Goal: Communication & Community: Answer question/provide support

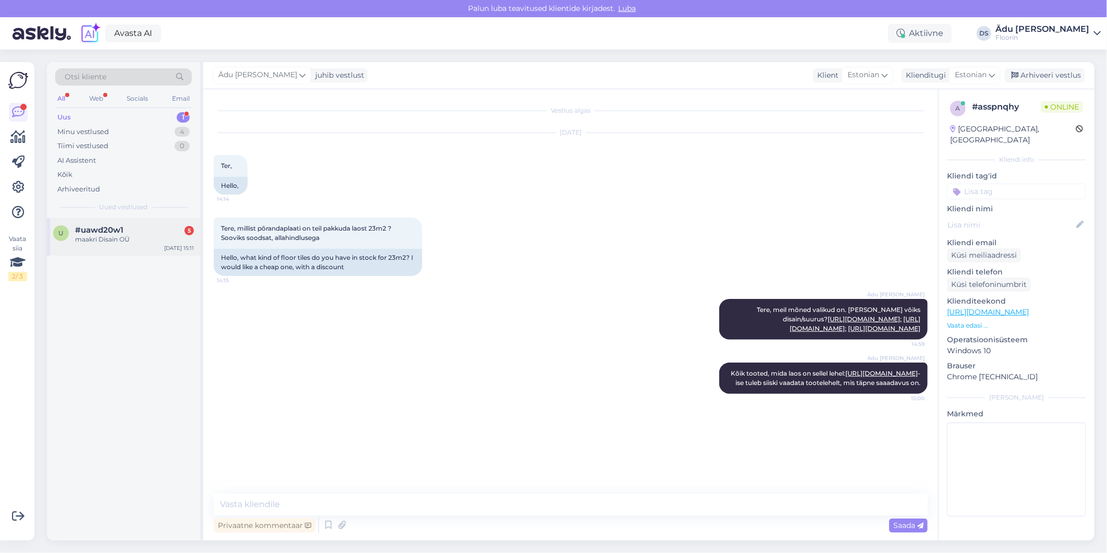
click at [95, 222] on div "u #uawd20w1 5 maakri Disain OÜ [DATE] 15:11" at bounding box center [123, 237] width 153 height 38
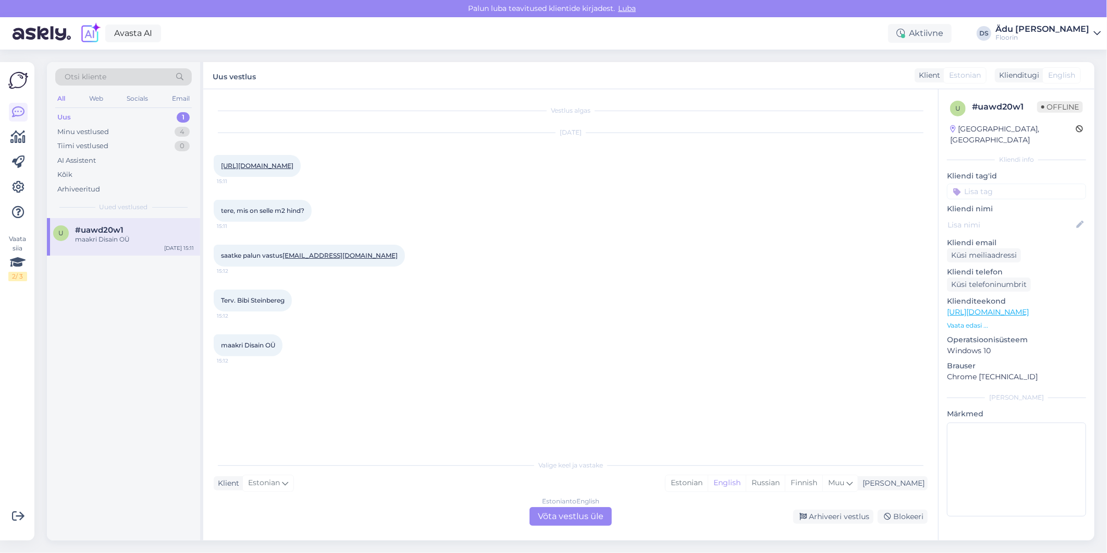
click at [568, 511] on div "Estonian to English Võta vestlus üle" at bounding box center [571, 516] width 82 height 19
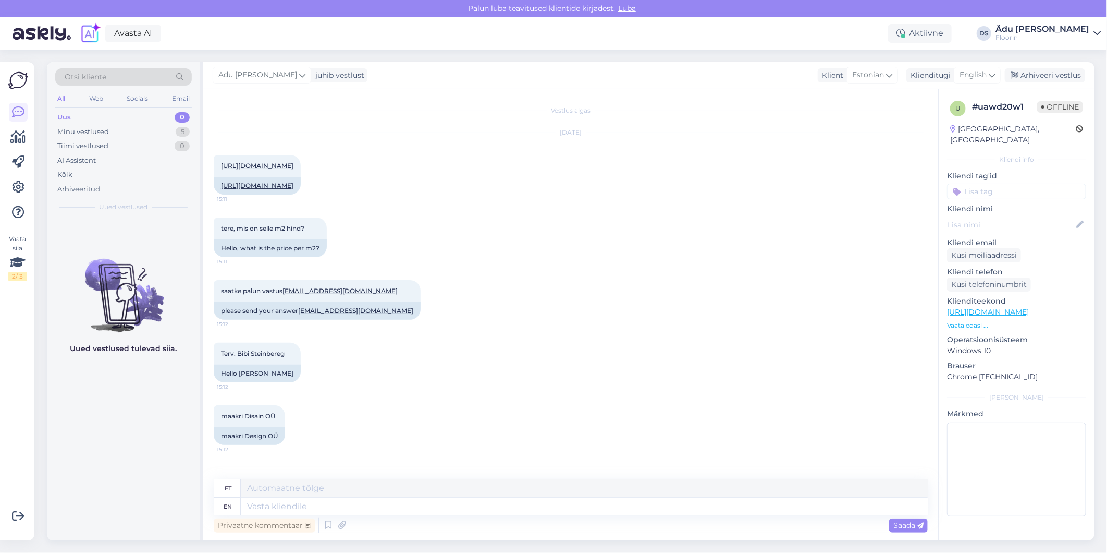
scroll to position [4, 0]
click at [293, 162] on link "[URL][DOMAIN_NAME]" at bounding box center [257, 166] width 72 height 8
drag, startPoint x: 368, startPoint y: 309, endPoint x: 286, endPoint y: 306, distance: 82.4
click at [286, 302] on div "saatke palun vastus [EMAIL_ADDRESS][DOMAIN_NAME] 15:12" at bounding box center [317, 291] width 207 height 22
copy link "[EMAIL_ADDRESS][DOMAIN_NAME]"
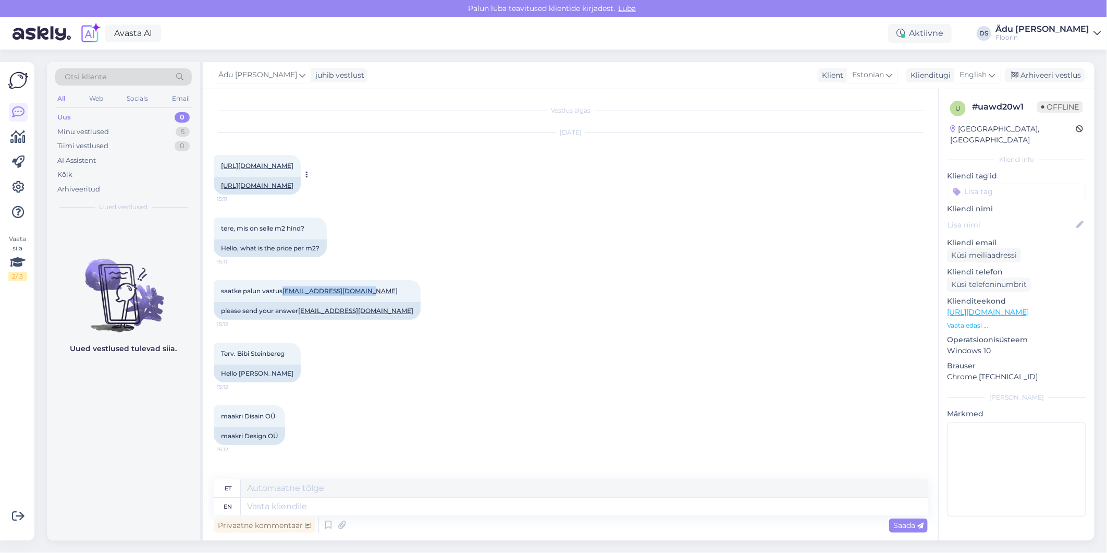
click at [293, 162] on link "[URL][DOMAIN_NAME]" at bounding box center [257, 166] width 72 height 8
click at [532, 261] on div "tere, mis on selle m2 hind? 15:11 Hello, what is the price per m2?" at bounding box center [571, 237] width 714 height 63
click at [1029, 307] on link "[URL][DOMAIN_NAME]" at bounding box center [988, 311] width 82 height 9
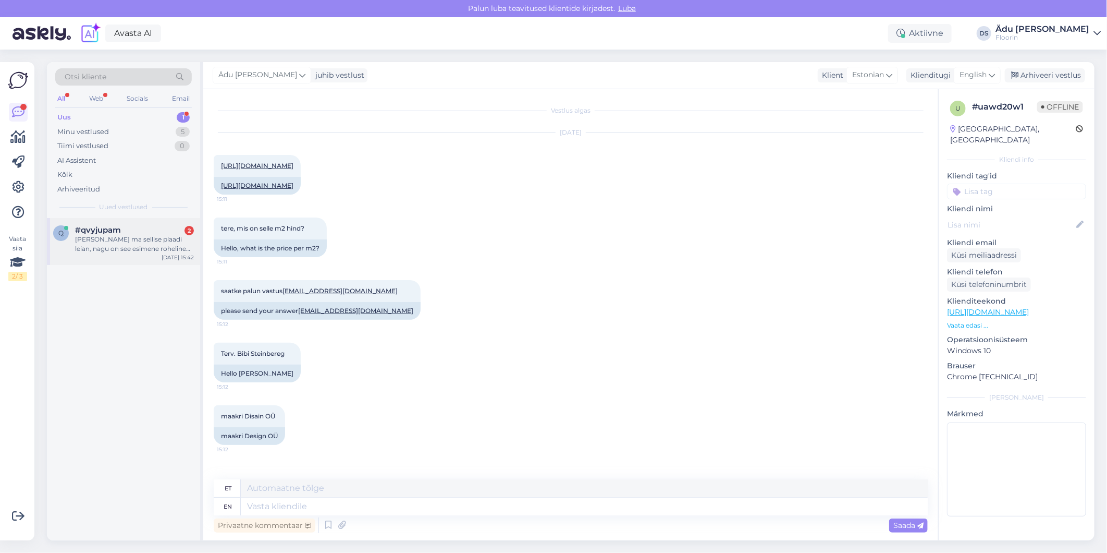
click at [108, 245] on div "[PERSON_NAME] ma sellise plaadi leian, nagu on see esimene roheline koos loomad…" at bounding box center [134, 244] width 119 height 19
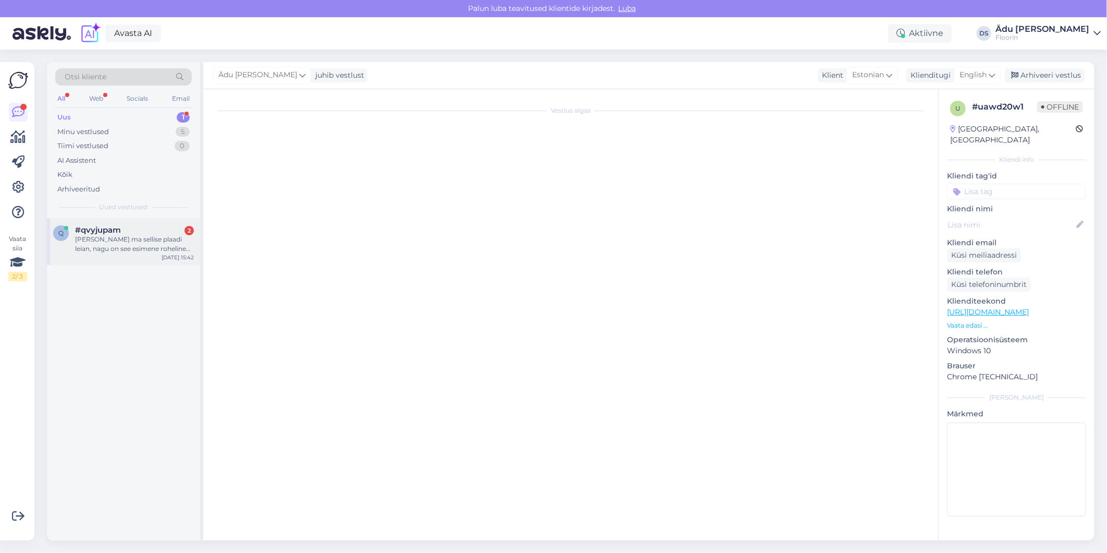
scroll to position [0, 0]
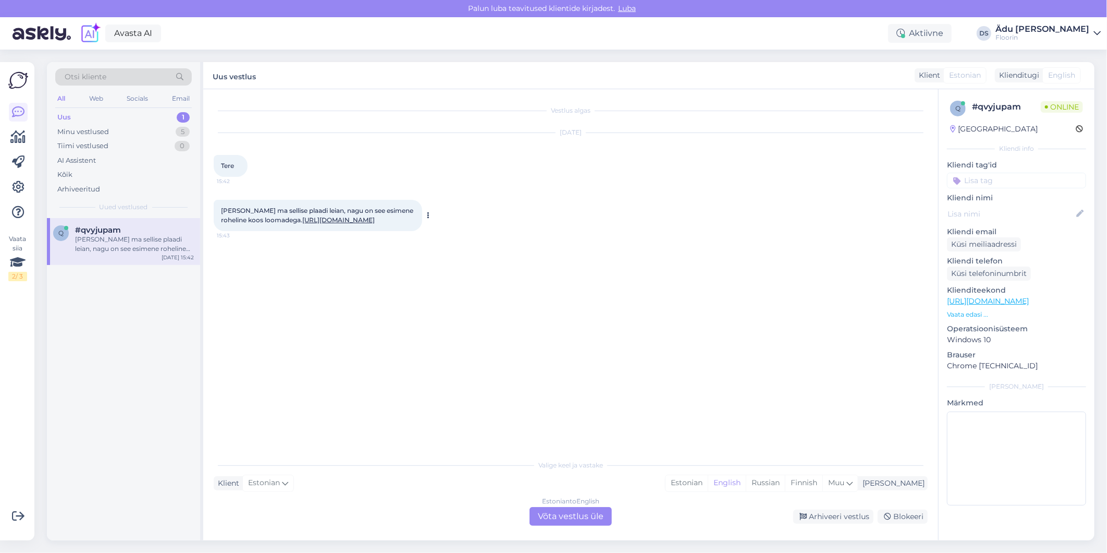
click at [343, 224] on link "[URL][DOMAIN_NAME]" at bounding box center [338, 220] width 72 height 8
click at [598, 513] on div "Estonian to English Võta vestlus üle" at bounding box center [571, 516] width 82 height 19
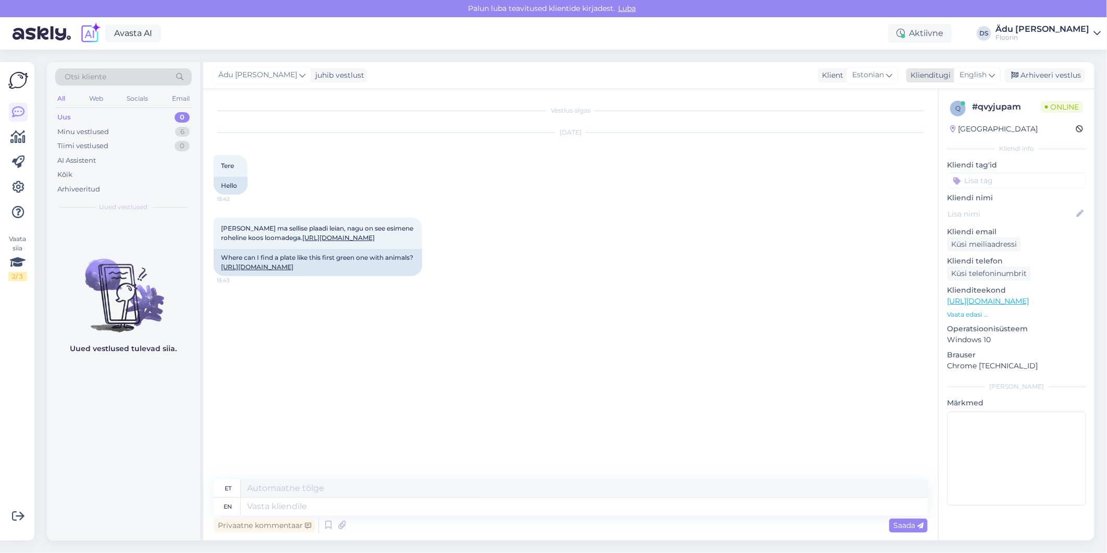
click at [986, 77] on span "English" at bounding box center [973, 74] width 27 height 11
drag, startPoint x: 940, startPoint y: 138, endPoint x: 936, endPoint y: 144, distance: 8.0
click at [940, 138] on link "Estonian" at bounding box center [954, 138] width 115 height 17
click at [339, 499] on textarea at bounding box center [571, 504] width 714 height 22
paste textarea "[URL][DOMAIN_NAME]"
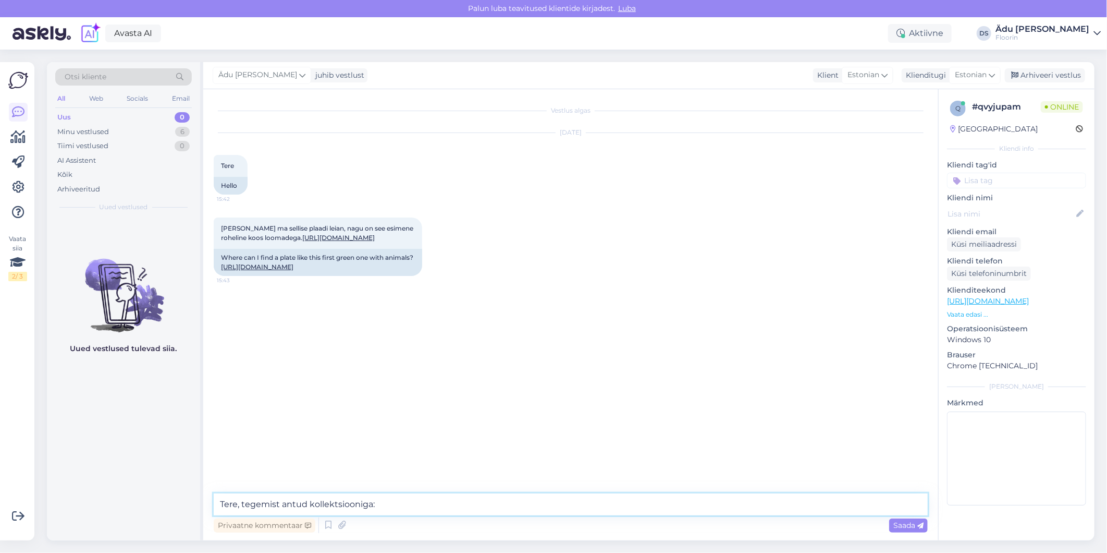
type textarea "Tere, tegemist antud kollektsiooniga: [URL][DOMAIN_NAME]"
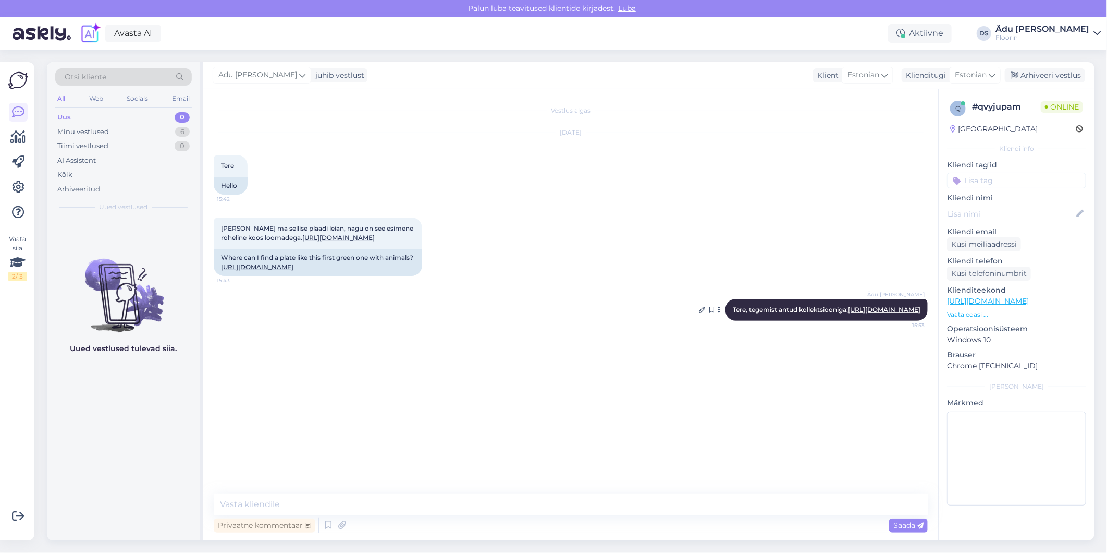
click at [854, 313] on link "[URL][DOMAIN_NAME]" at bounding box center [884, 309] width 72 height 8
click at [370, 513] on textarea at bounding box center [571, 504] width 714 height 22
paste textarea "[URL][DOMAIN_NAME]"
type textarea "On ka e-poes üleval: [URL][DOMAIN_NAME]"
click at [848, 358] on link "[URL][DOMAIN_NAME]" at bounding box center [884, 354] width 72 height 8
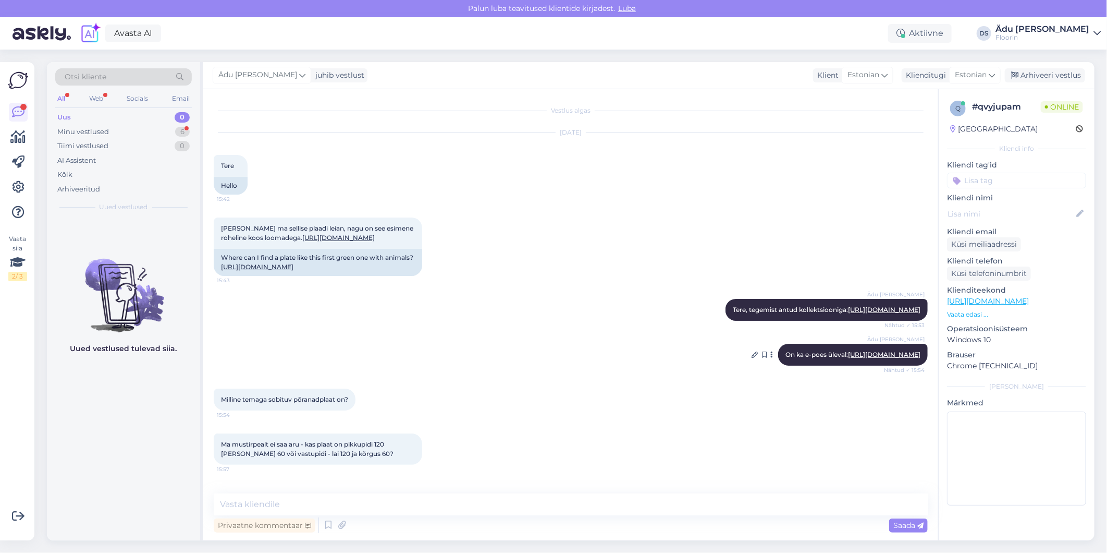
scroll to position [93, 0]
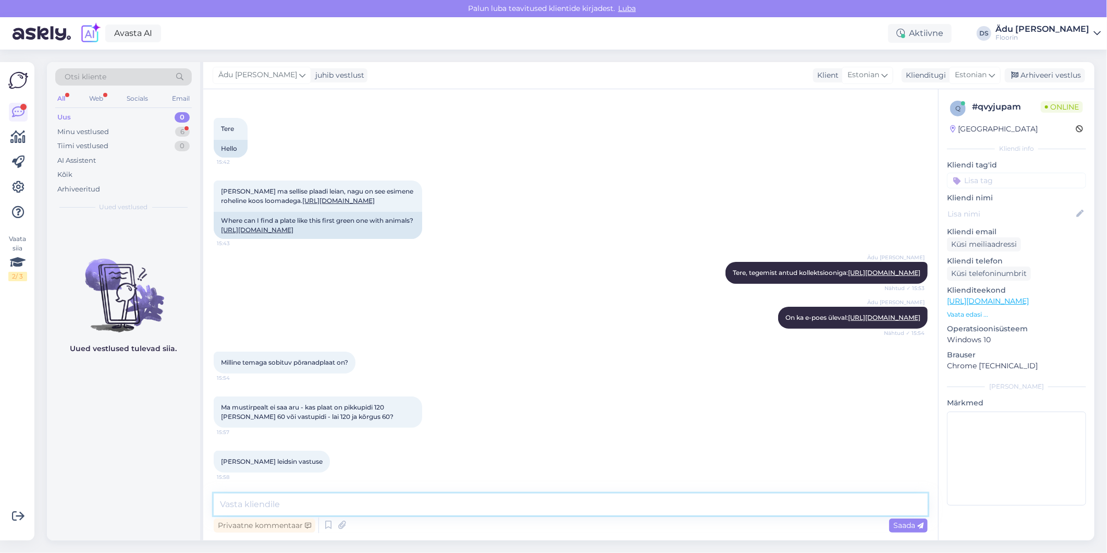
click at [442, 511] on textarea at bounding box center [571, 504] width 714 height 22
click at [848, 313] on link "[URL][DOMAIN_NAME]" at bounding box center [884, 317] width 72 height 8
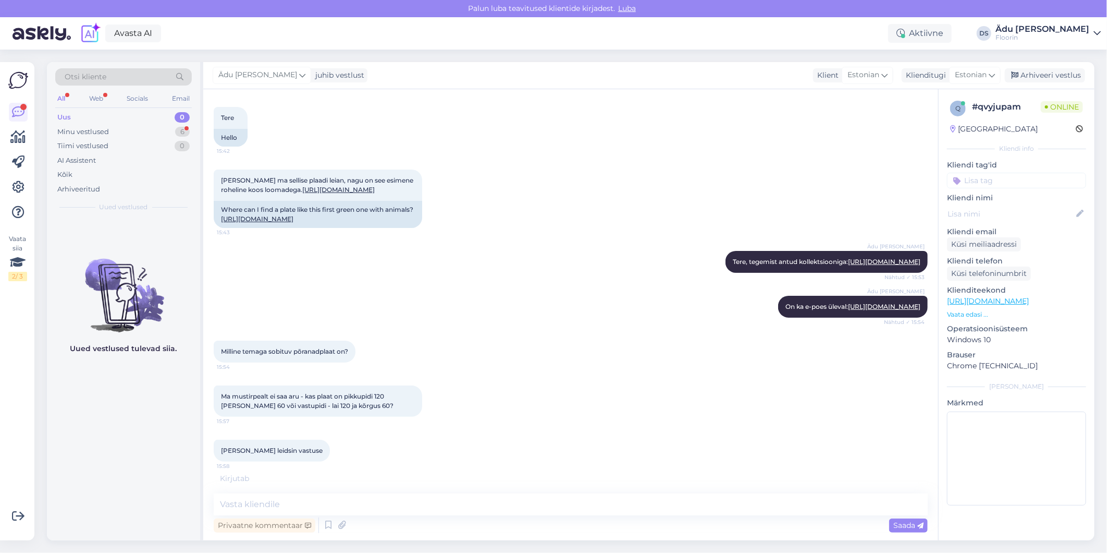
scroll to position [204, 0]
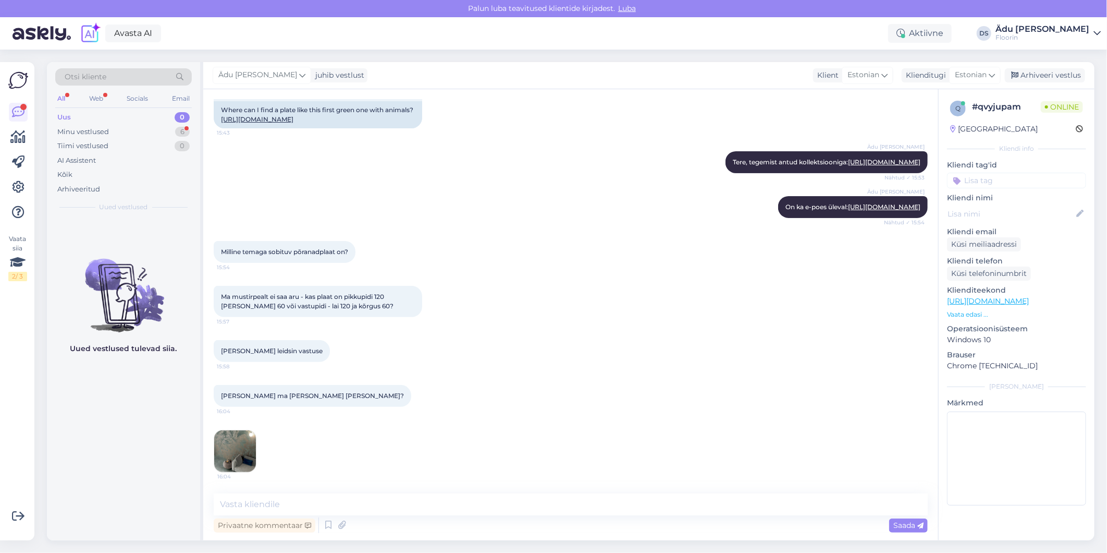
click at [246, 444] on img at bounding box center [235, 451] width 42 height 42
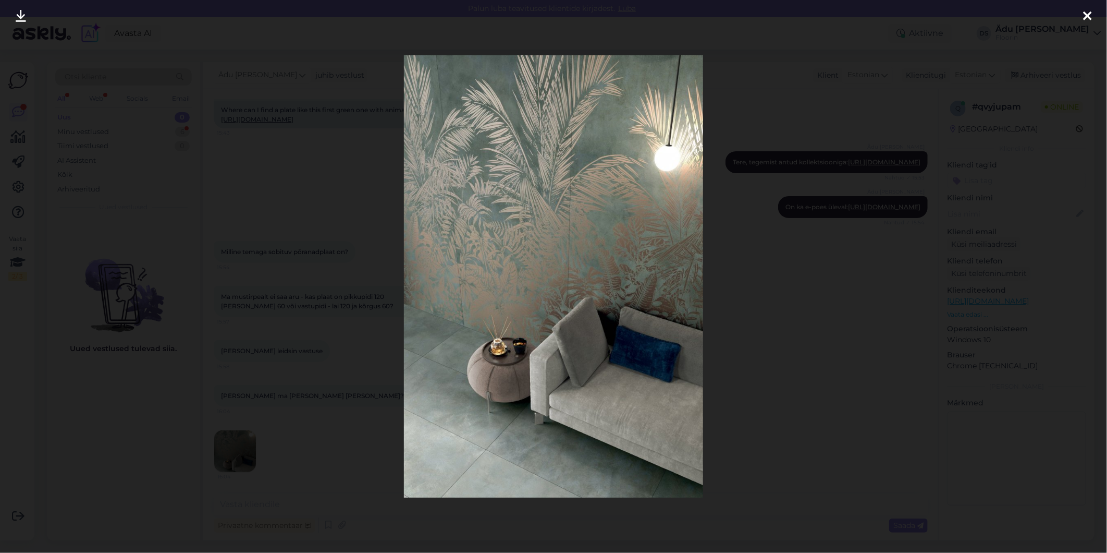
click at [361, 452] on div at bounding box center [553, 276] width 1107 height 553
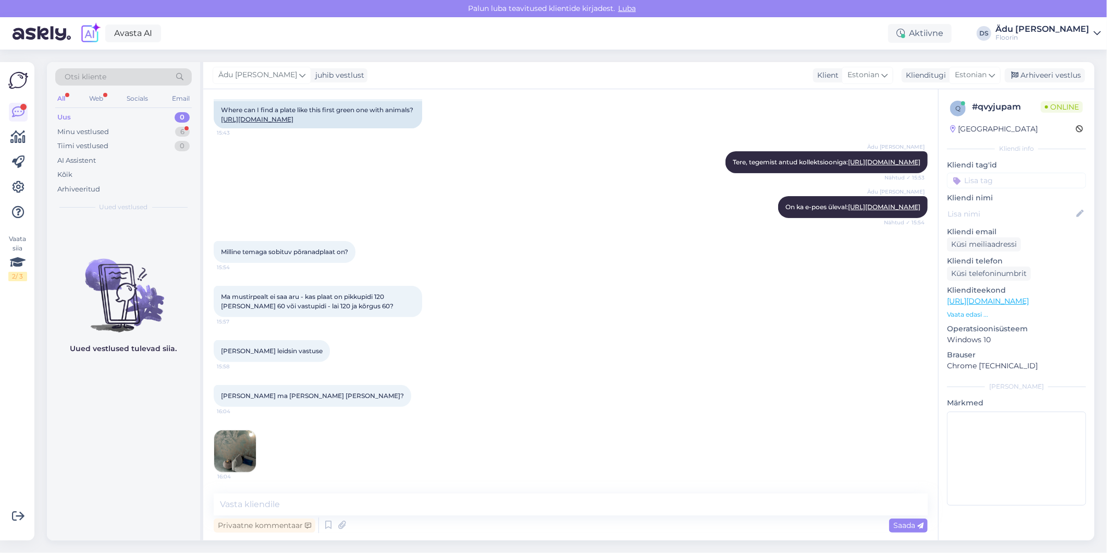
click at [225, 442] on img at bounding box center [235, 451] width 42 height 42
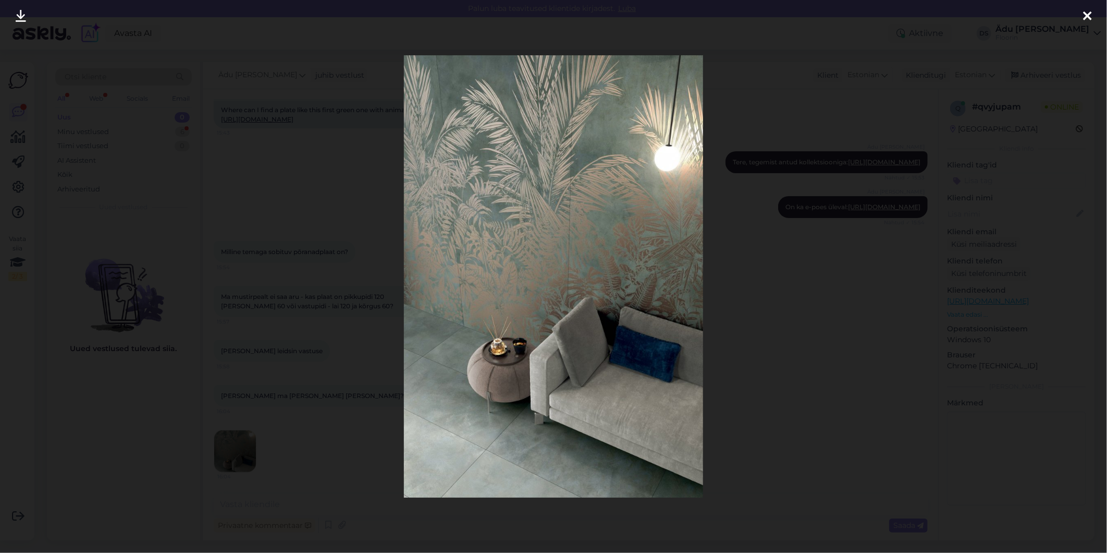
click at [317, 437] on div at bounding box center [553, 276] width 1107 height 553
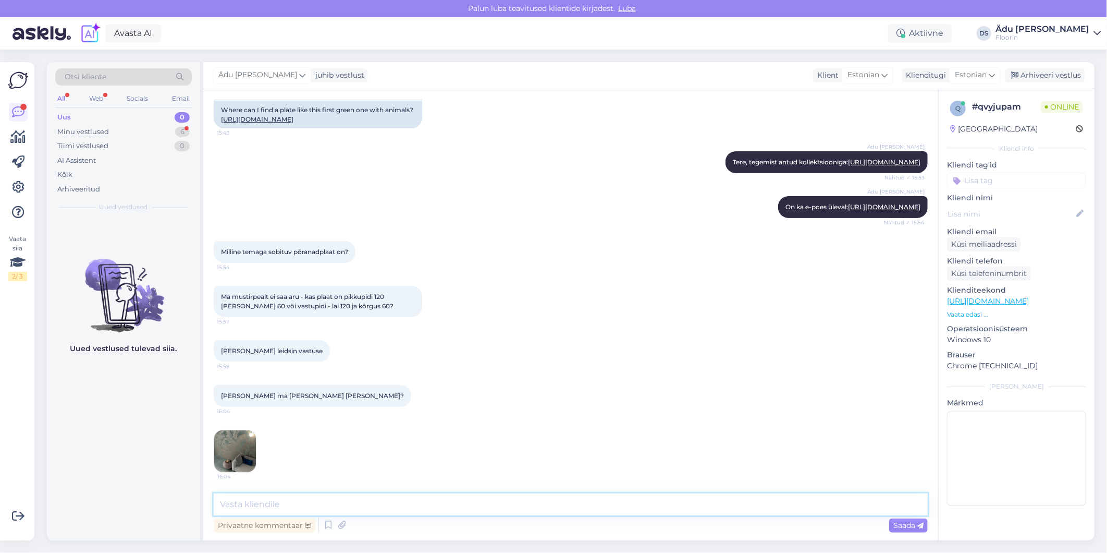
click at [308, 502] on textarea at bounding box center [571, 504] width 714 height 22
type textarea "[DEMOGRAPHIC_DATA] see pilt pärineb? Pildid on meil tavaliselt toodete juures."
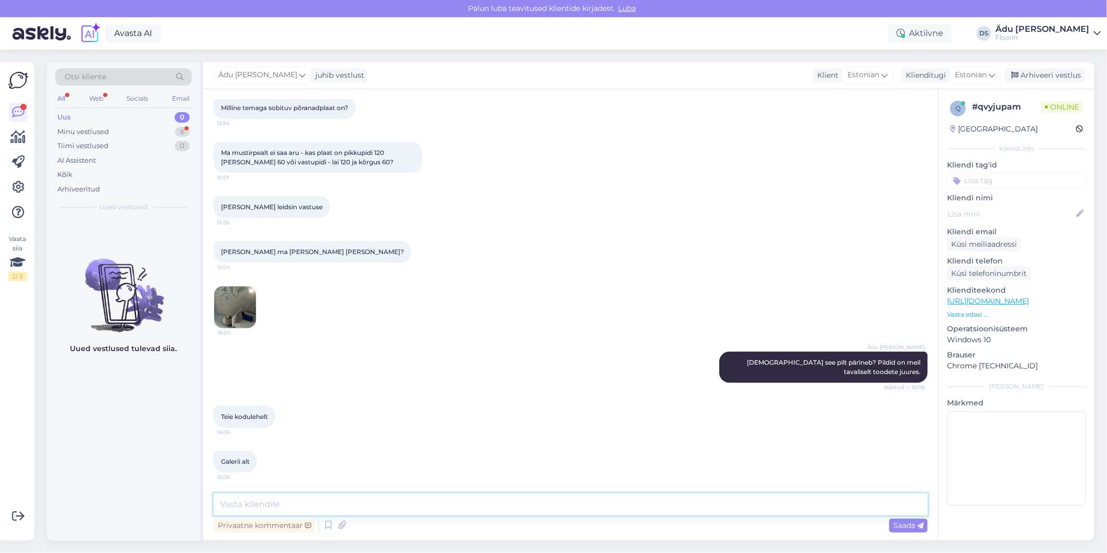
scroll to position [338, 0]
click at [246, 300] on img at bounding box center [235, 307] width 42 height 42
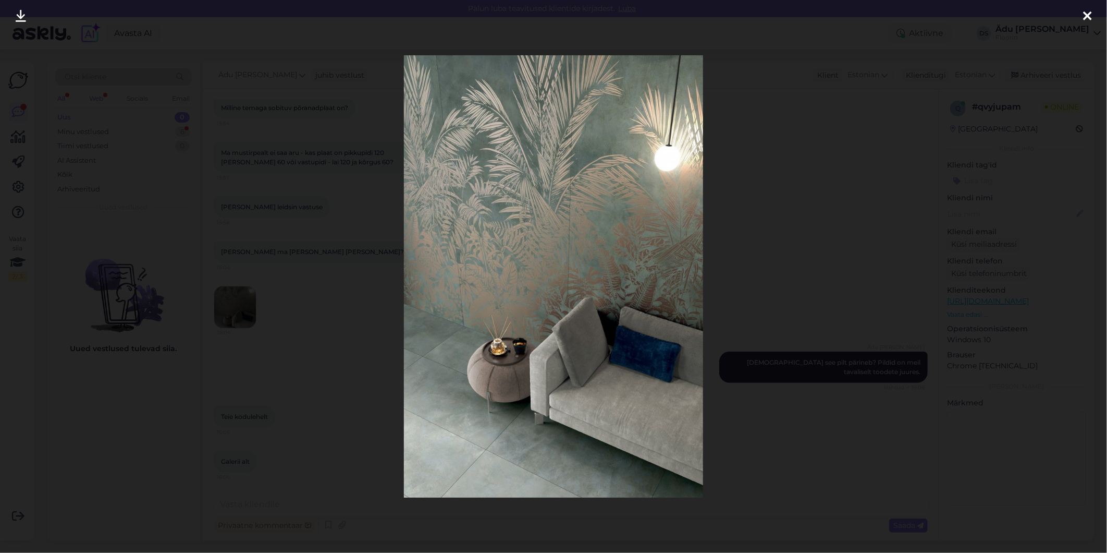
click at [869, 207] on div at bounding box center [553, 276] width 1107 height 553
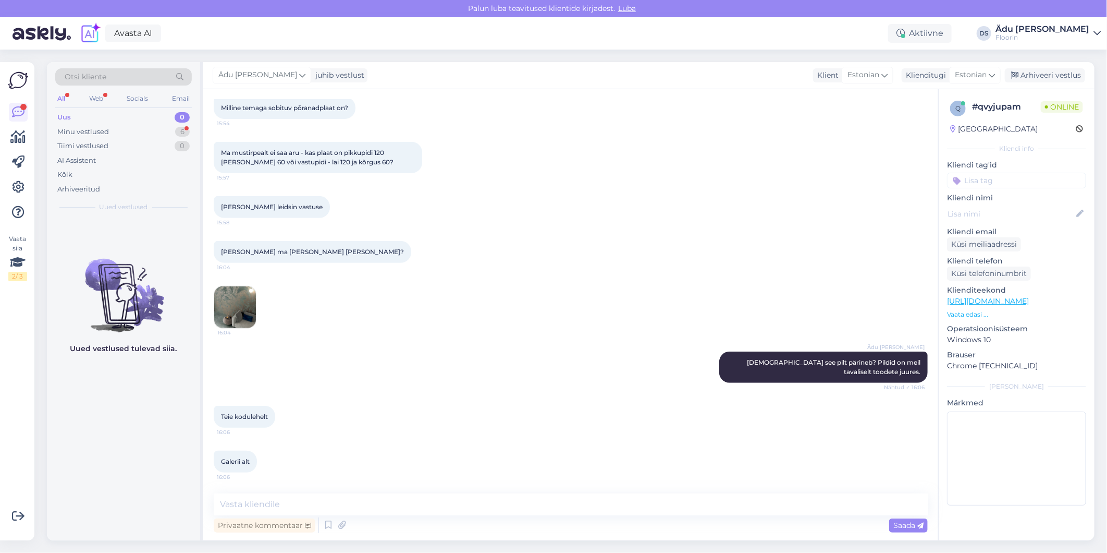
click at [232, 328] on img at bounding box center [235, 307] width 42 height 42
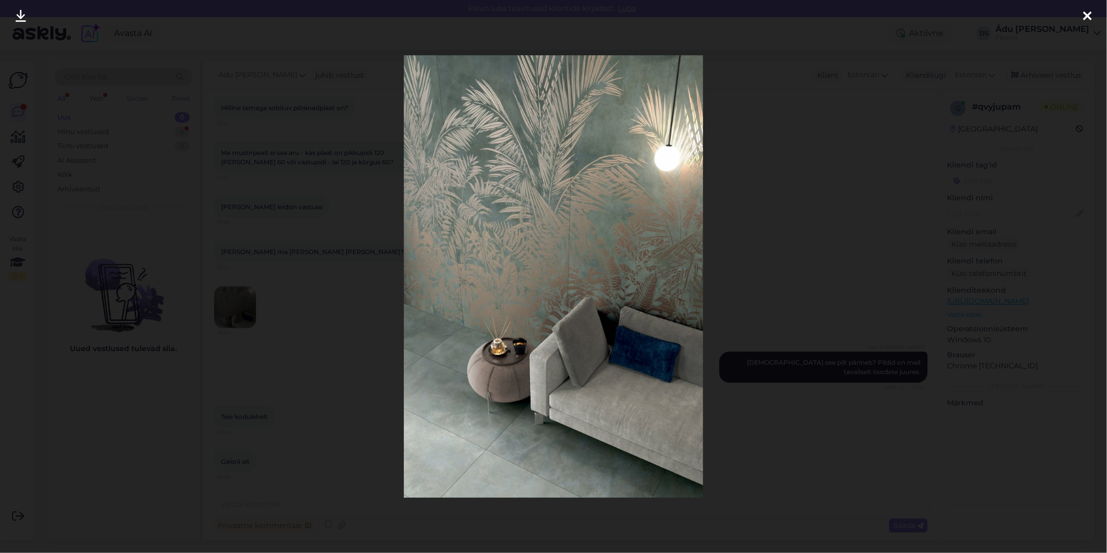
click at [340, 391] on div at bounding box center [553, 276] width 1107 height 553
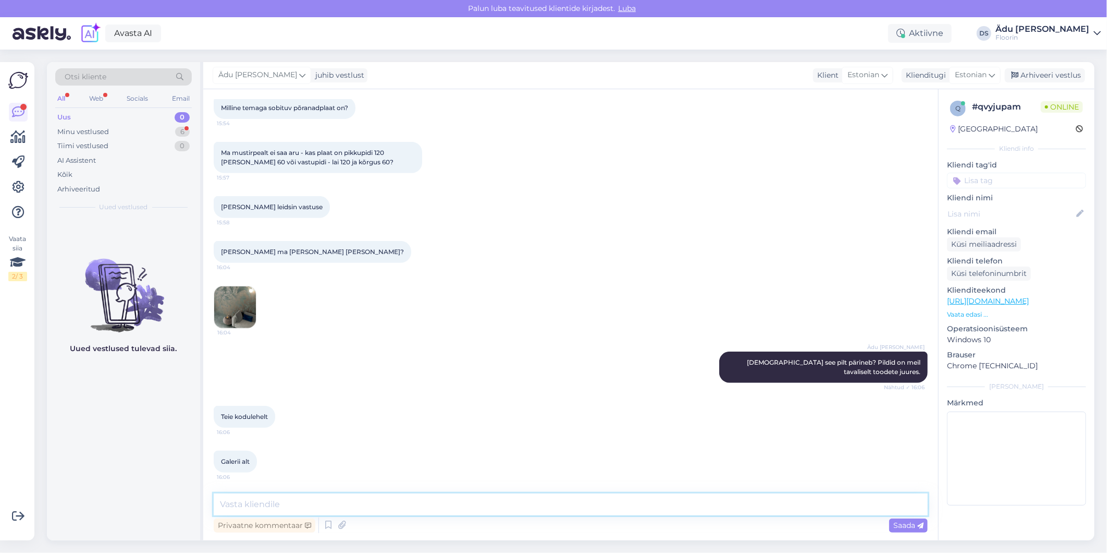
click at [351, 506] on textarea at bounding box center [571, 504] width 714 height 22
type textarea "Galriid asuvadki toodete juures."
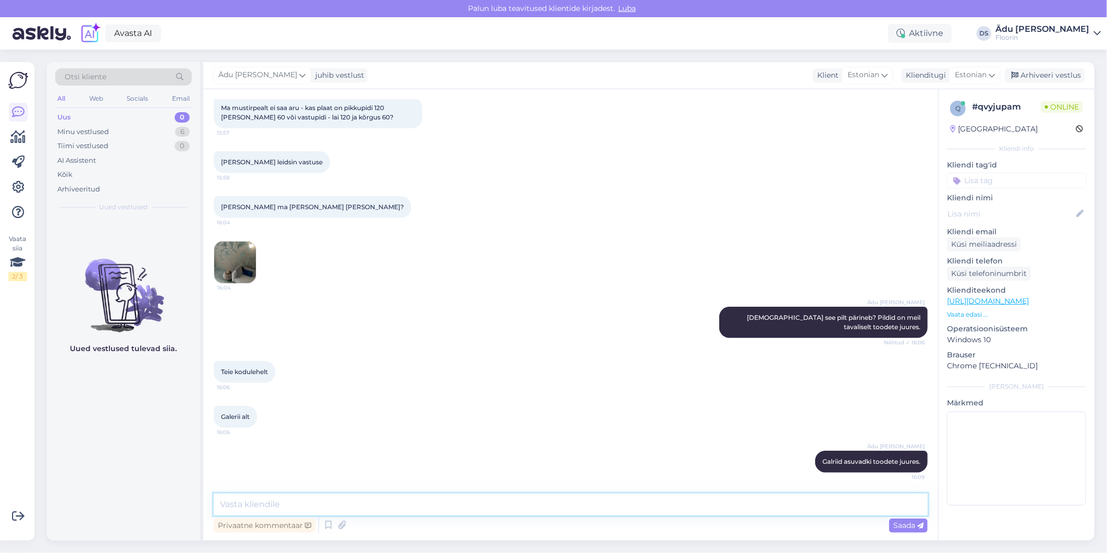
scroll to position [383, 0]
click at [141, 134] on div "Minu vestlused 6" at bounding box center [123, 132] width 137 height 15
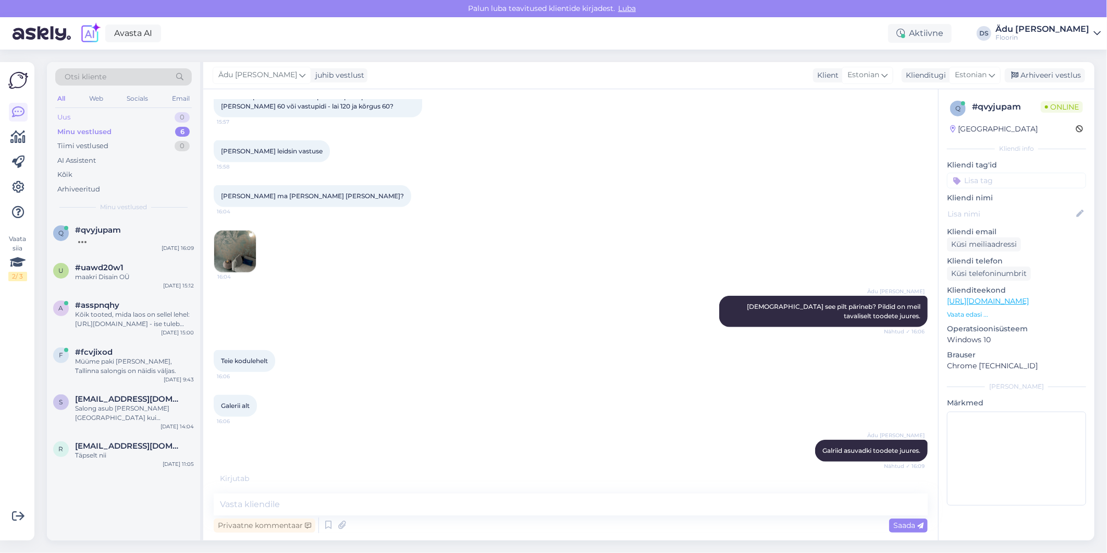
click at [134, 123] on div "Uus 0" at bounding box center [123, 117] width 137 height 15
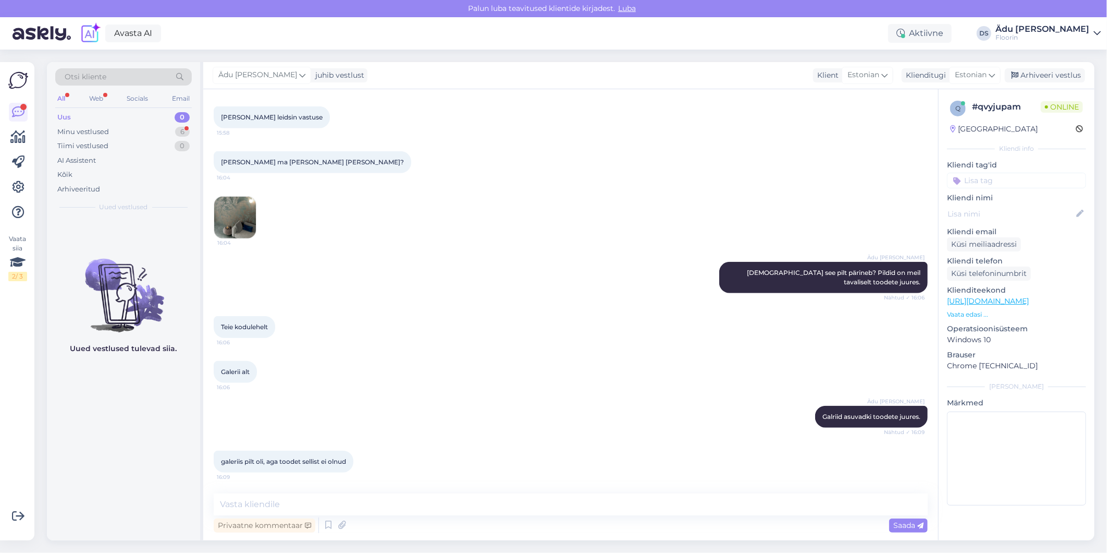
scroll to position [428, 0]
click at [376, 504] on textarea at bounding box center [571, 504] width 714 height 22
click at [322, 497] on textarea at bounding box center [571, 504] width 714 height 22
type textarea "Palun öelge, mis kollektsiooni alt [PERSON_NAME] vaatasite, siis saame kontroll…"
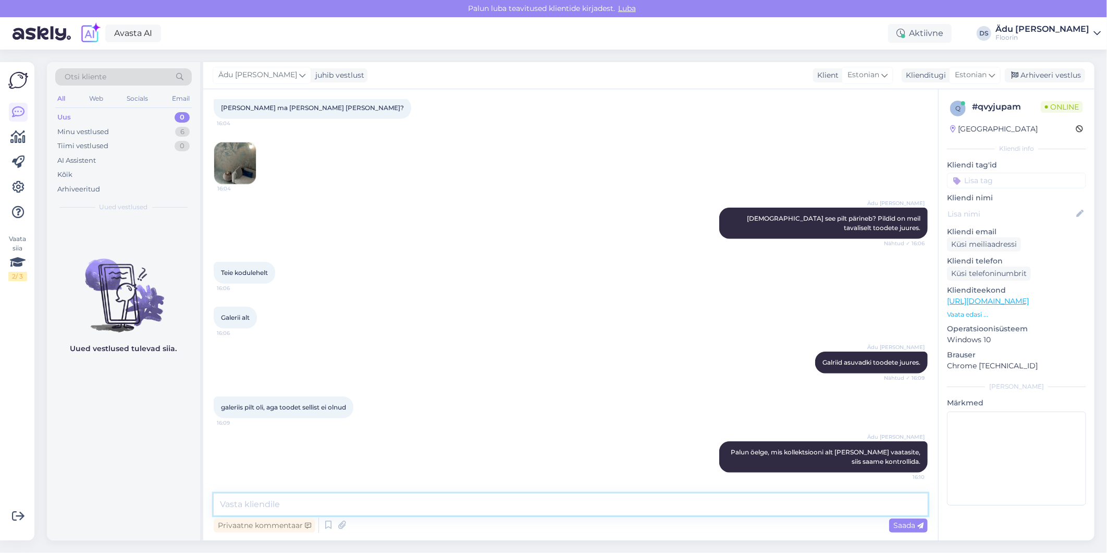
click at [658, 506] on textarea at bounding box center [571, 504] width 714 height 22
type textarea "K"
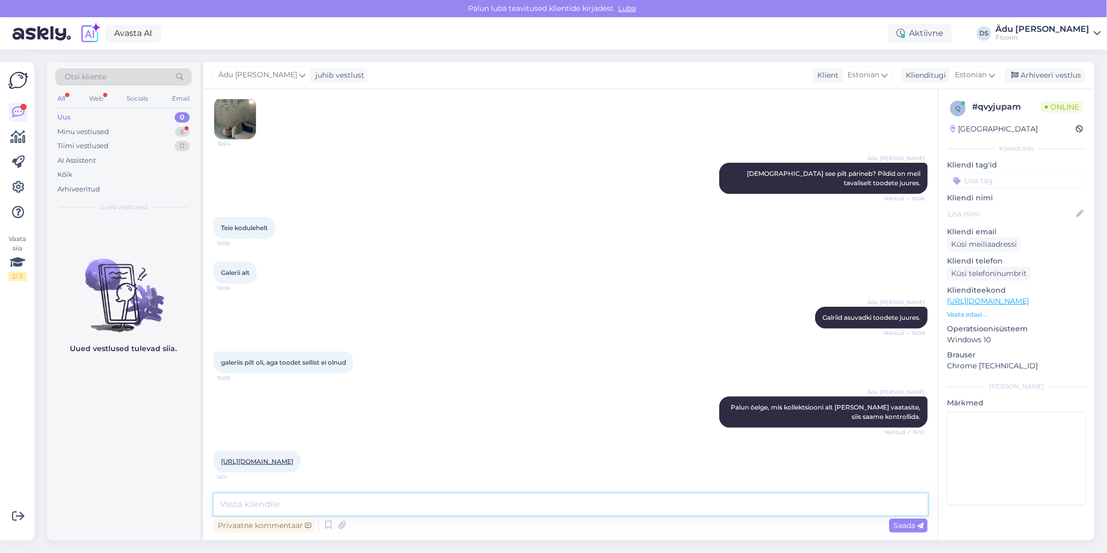
scroll to position [536, 0]
click at [301, 455] on div "[URL][DOMAIN_NAME] 16:11" at bounding box center [257, 461] width 87 height 22
click at [293, 457] on link "[URL][DOMAIN_NAME]" at bounding box center [257, 461] width 72 height 8
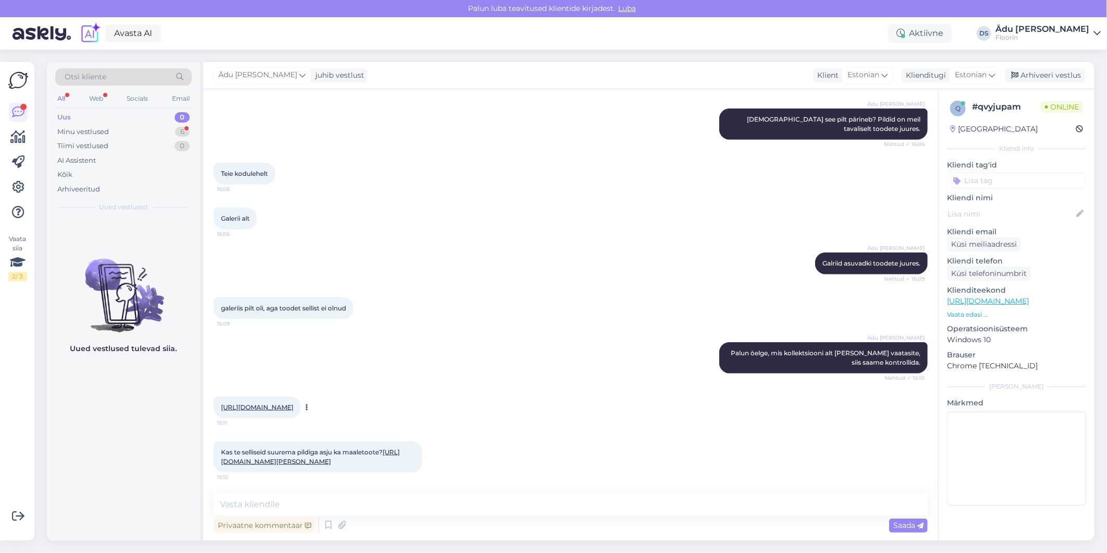
scroll to position [600, 0]
click at [293, 403] on link "[URL][DOMAIN_NAME]" at bounding box center [257, 407] width 72 height 8
click at [321, 506] on textarea at bounding box center [571, 504] width 714 height 22
type textarea "P"
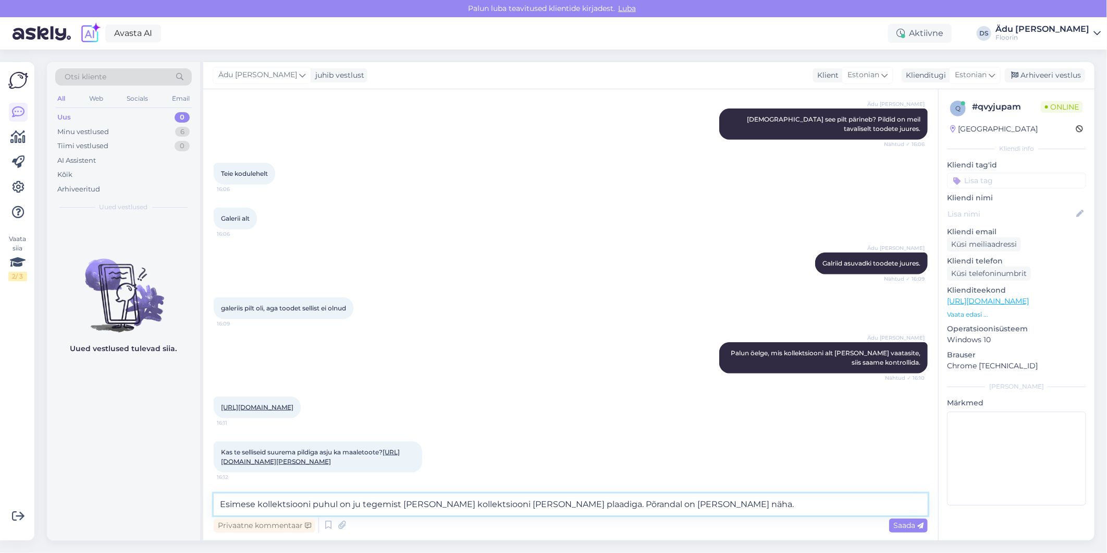
click at [564, 506] on textarea "Esimese kollektsiooni puhul on ju tegemist [PERSON_NAME] kollektsiooni [PERSON_…" at bounding box center [571, 504] width 714 height 22
drag, startPoint x: 867, startPoint y: 499, endPoint x: 726, endPoint y: 499, distance: 140.7
click at [726, 499] on textarea "Esimese kollektsiooni puhul on ju tegemist [PERSON_NAME] kollektsiooni [PERSON_…" at bounding box center [571, 504] width 714 height 22
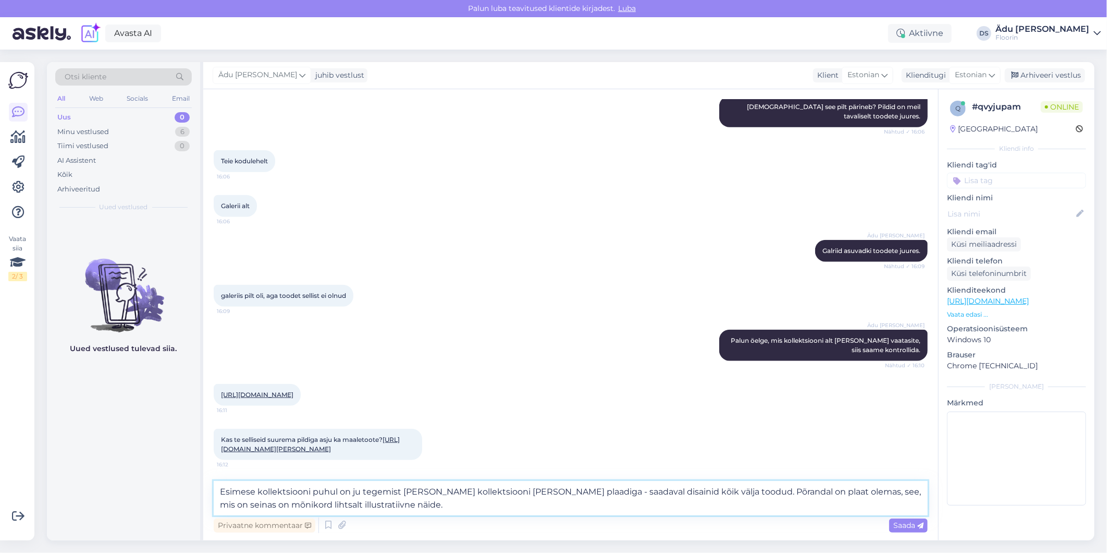
type textarea "Esimese kollektsiooni puhul on ju tegemist [PERSON_NAME] kollektsiooni [PERSON_…"
click at [301, 452] on link "[URL][DOMAIN_NAME][PERSON_NAME]" at bounding box center [310, 443] width 179 height 17
click at [901, 518] on div "Saada" at bounding box center [908, 525] width 39 height 14
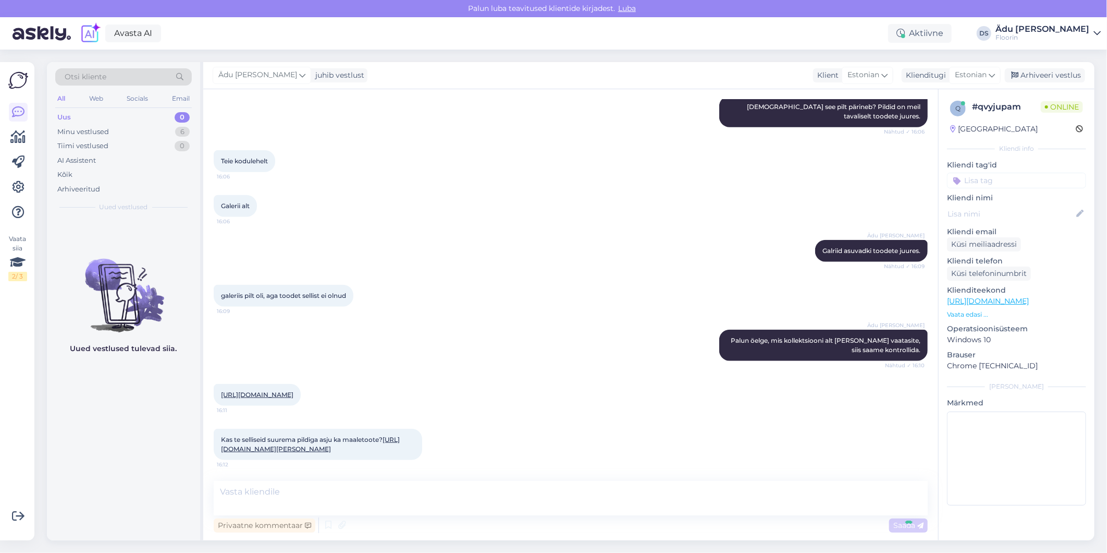
scroll to position [673, 0]
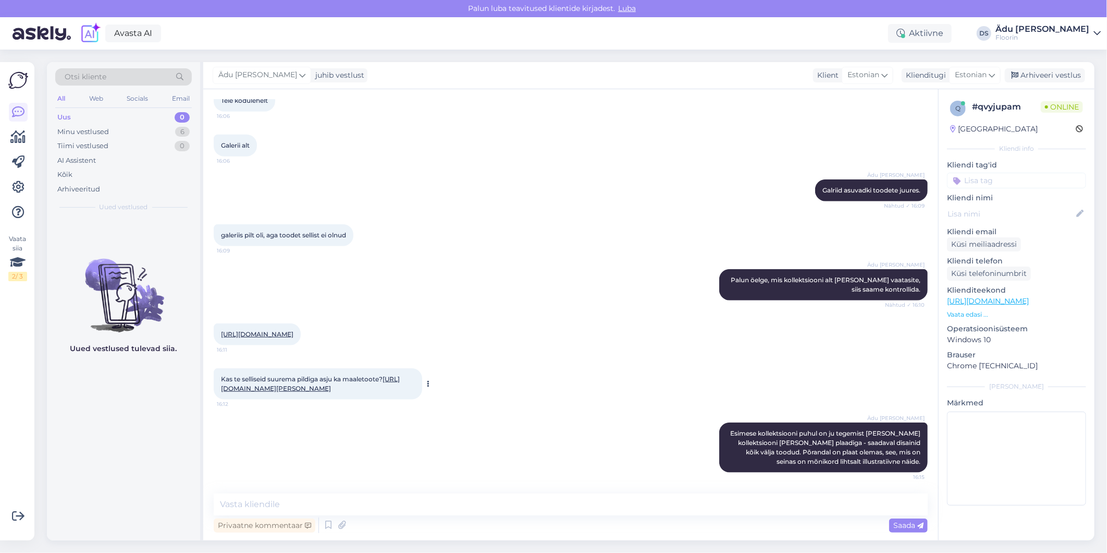
click at [376, 377] on link "[URL][DOMAIN_NAME][PERSON_NAME]" at bounding box center [310, 383] width 179 height 17
click at [96, 131] on div "Minu vestlused" at bounding box center [83, 132] width 52 height 10
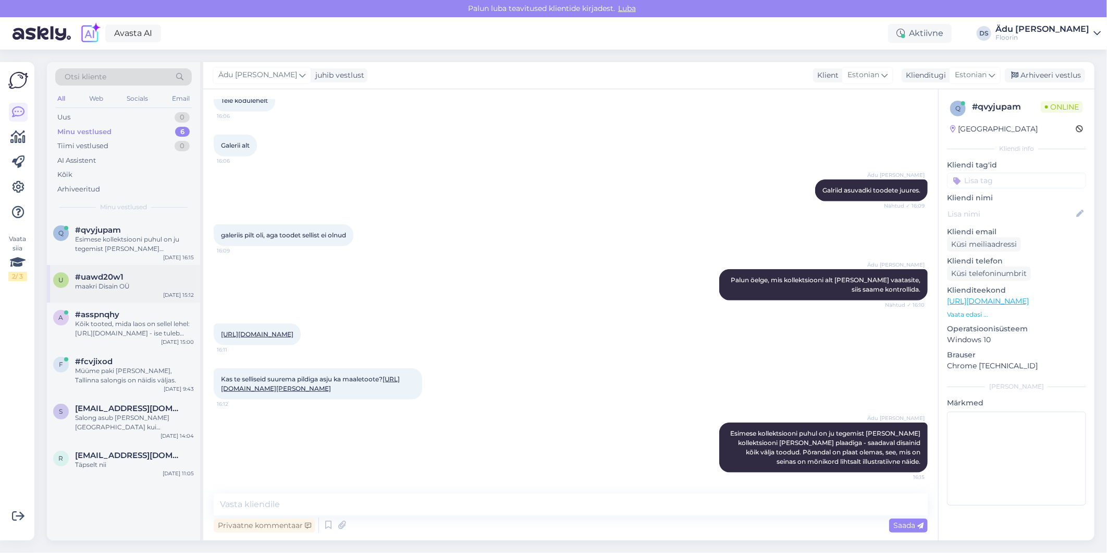
click at [125, 286] on div "maakri Disain OÜ" at bounding box center [134, 285] width 119 height 9
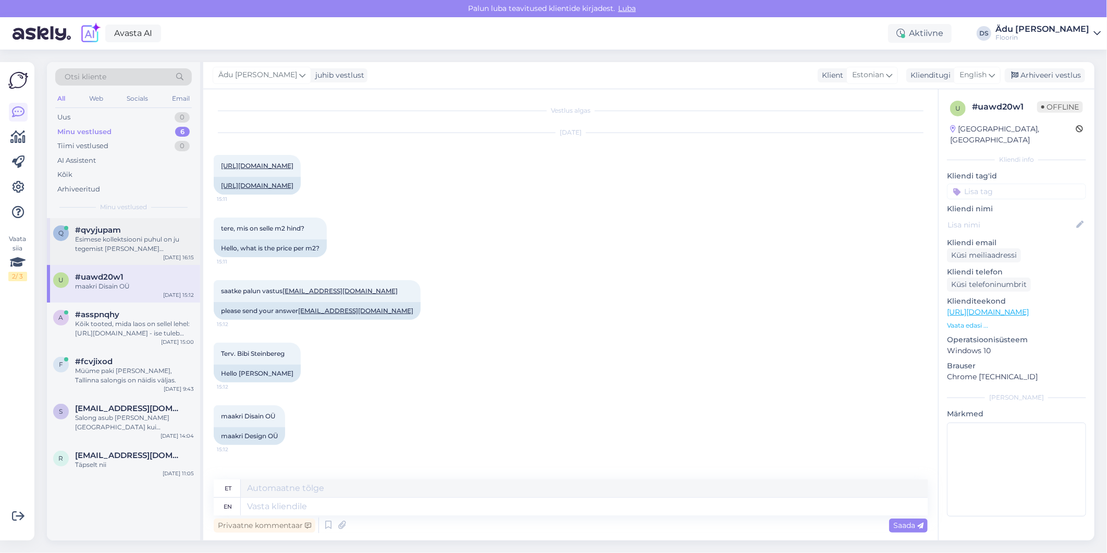
click at [116, 244] on div "Esimese kollektsiooni puhul on ju tegemist [PERSON_NAME] kollektsiooni [PERSON_…" at bounding box center [134, 244] width 119 height 19
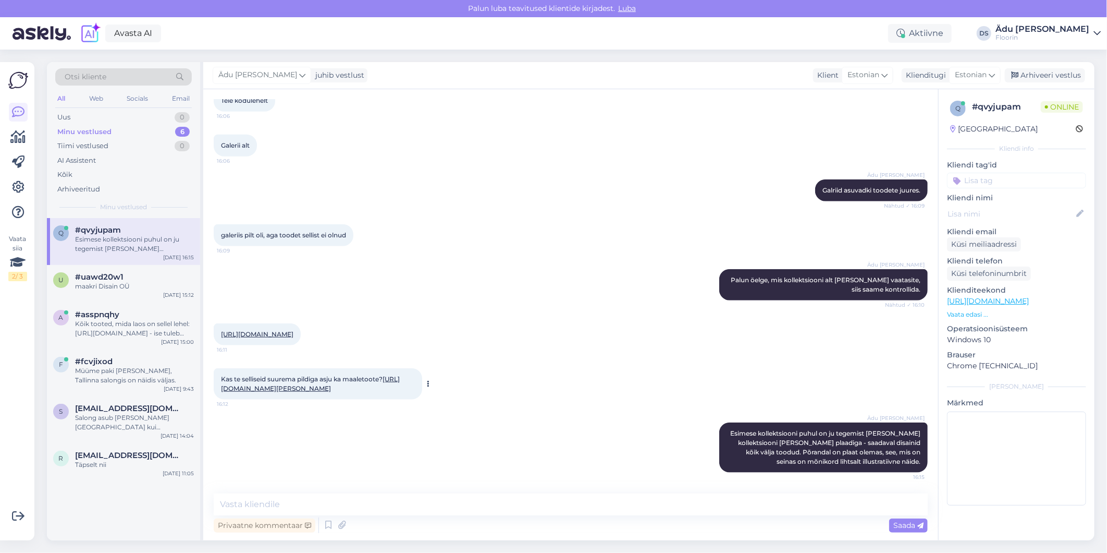
click at [313, 383] on div "Kas te selliseid suurema pildiga asju ka maaletoote? [URL][DOMAIN_NAME][PERSON_…" at bounding box center [318, 383] width 208 height 31
click at [308, 377] on link "[URL][DOMAIN_NAME][PERSON_NAME]" at bounding box center [310, 383] width 179 height 17
click at [313, 497] on textarea at bounding box center [571, 504] width 714 height 22
type textarea "T"
type textarea "Tapeete meie maale ei too."
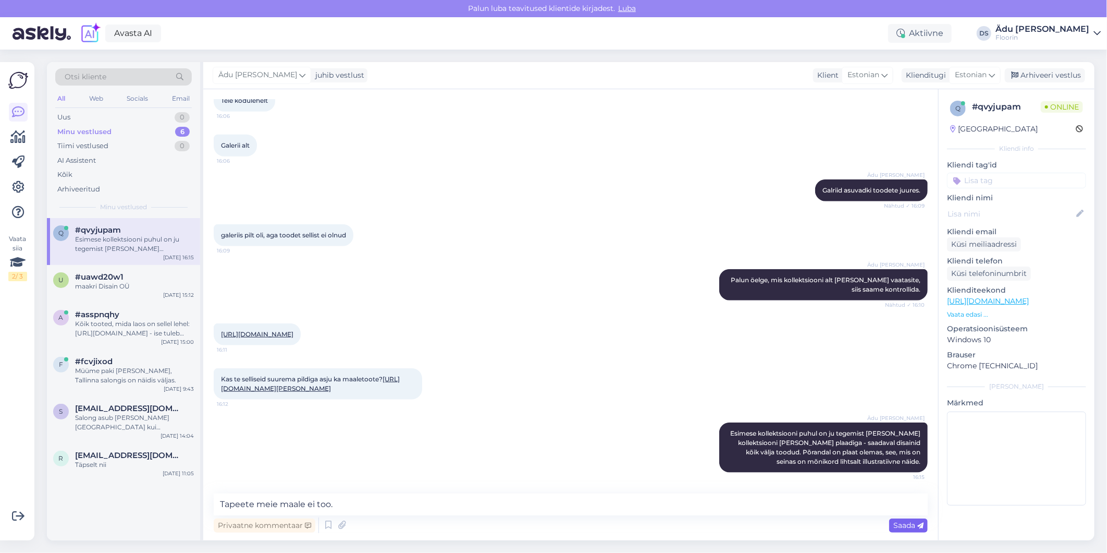
click at [904, 528] on span "Saada" at bounding box center [908, 524] width 30 height 9
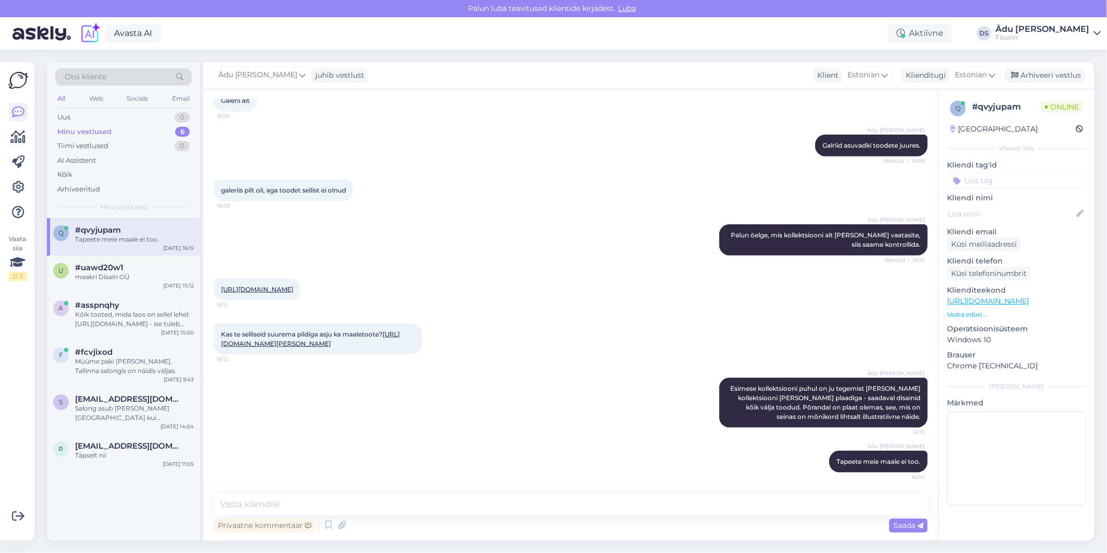
scroll to position [717, 0]
click at [278, 335] on link "[URL][DOMAIN_NAME][PERSON_NAME]" at bounding box center [310, 338] width 179 height 17
click at [139, 274] on div "maakri Disain OÜ" at bounding box center [134, 276] width 119 height 9
